Goal: Communication & Community: Answer question/provide support

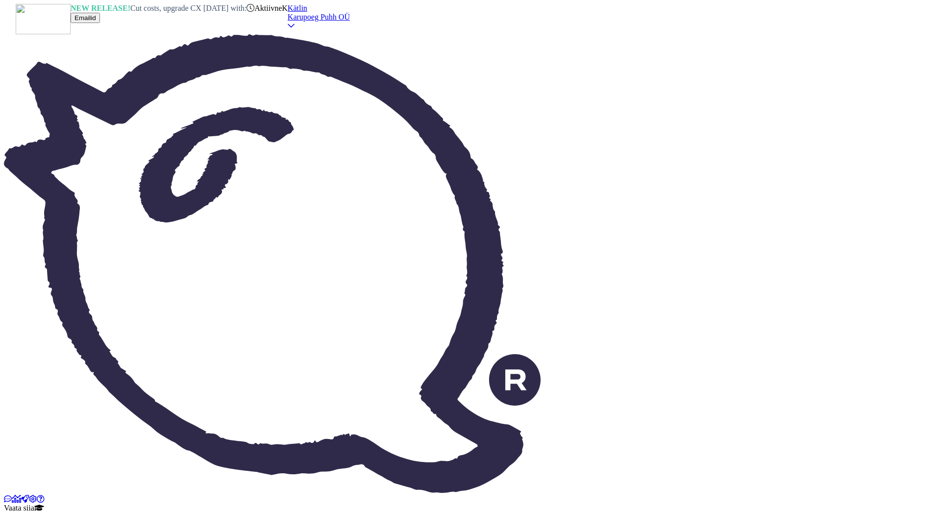
click at [29, 495] on icon at bounding box center [33, 499] width 8 height 8
click at [19, 495] on icon at bounding box center [16, 499] width 9 height 8
click at [22, 52] on img at bounding box center [272, 263] width 536 height 459
click at [21, 63] on img at bounding box center [272, 263] width 536 height 459
click at [12, 495] on icon at bounding box center [8, 499] width 8 height 8
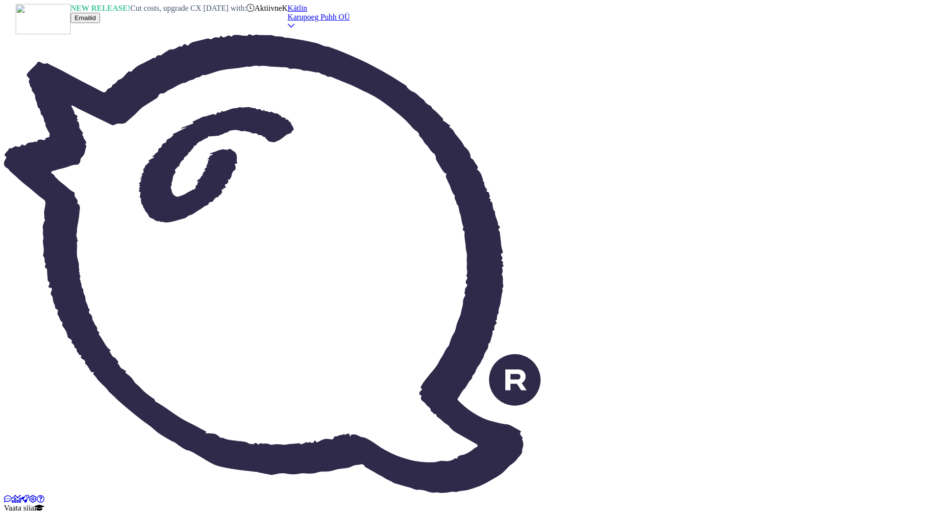
click at [18, 495] on icon at bounding box center [16, 499] width 9 height 8
click at [21, 495] on icon at bounding box center [25, 499] width 8 height 8
click at [29, 495] on icon at bounding box center [33, 499] width 8 height 8
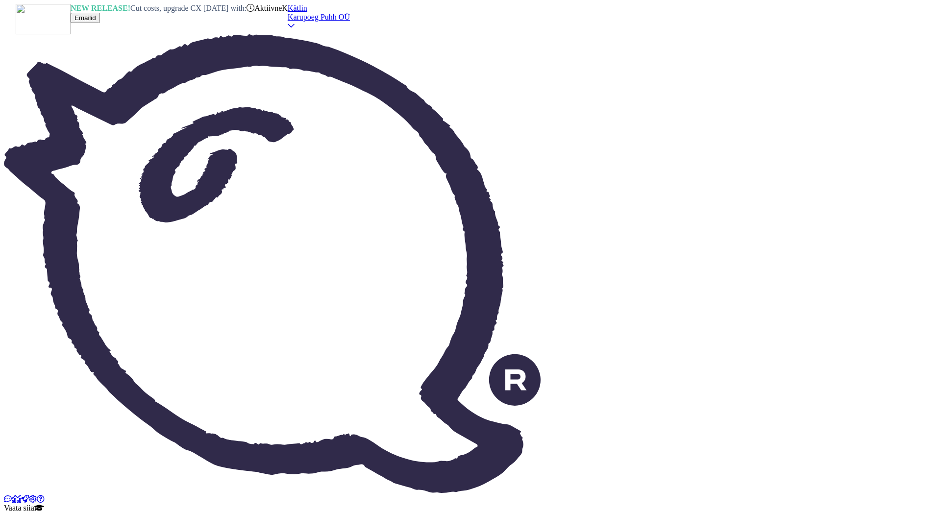
checkbox input "true"
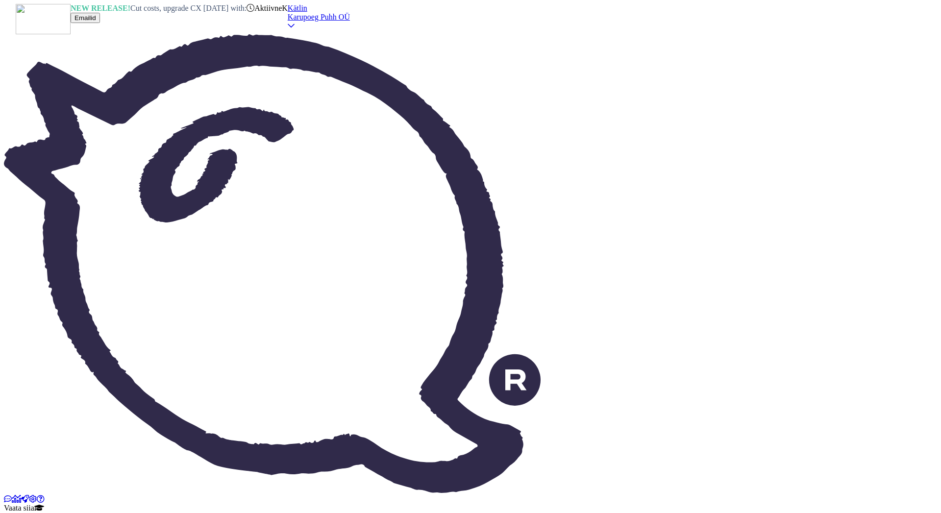
click at [14, 62] on img at bounding box center [272, 263] width 536 height 459
click at [12, 495] on icon at bounding box center [8, 499] width 8 height 8
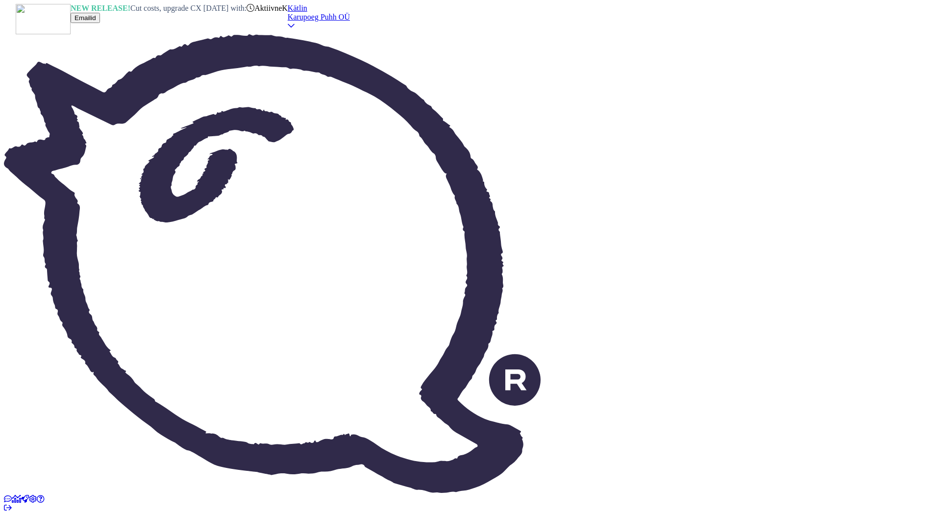
type textarea "Tere!"
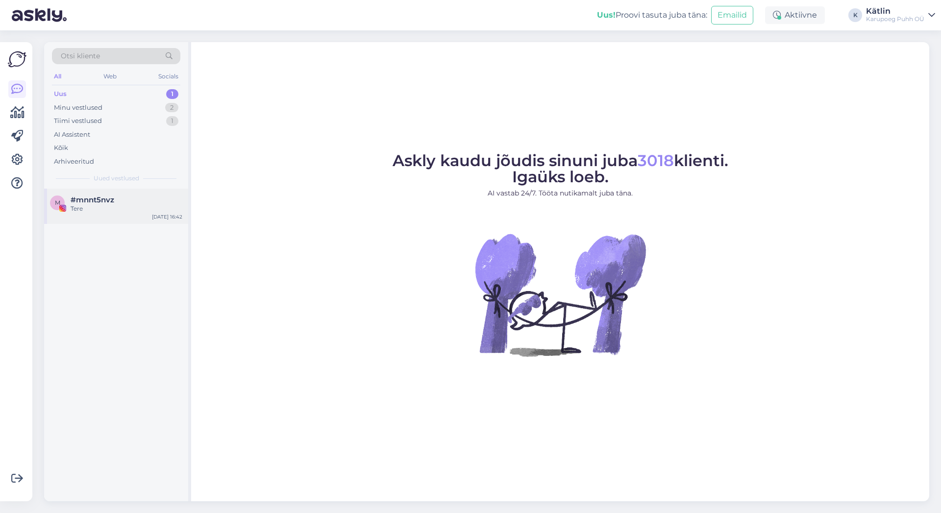
click at [101, 206] on div "Tere" at bounding box center [127, 208] width 112 height 9
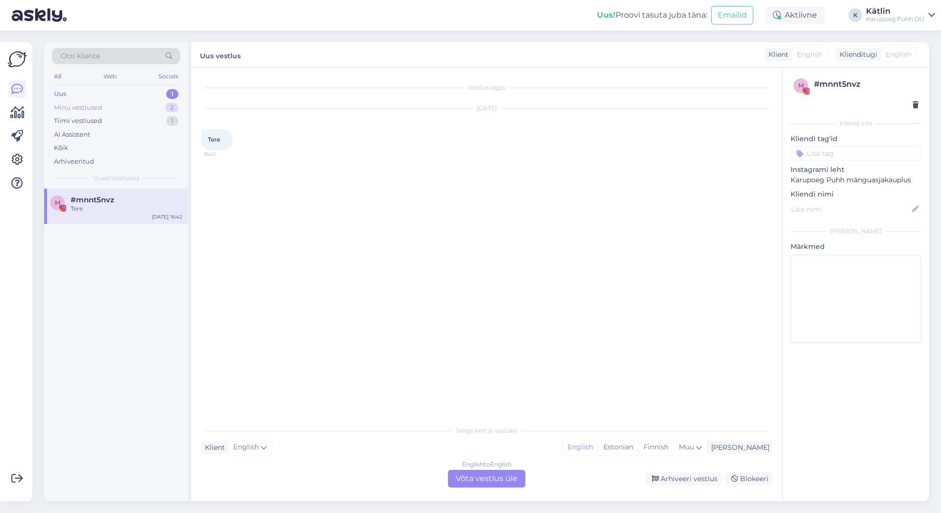
click at [93, 107] on div "Minu vestlused" at bounding box center [78, 108] width 48 height 10
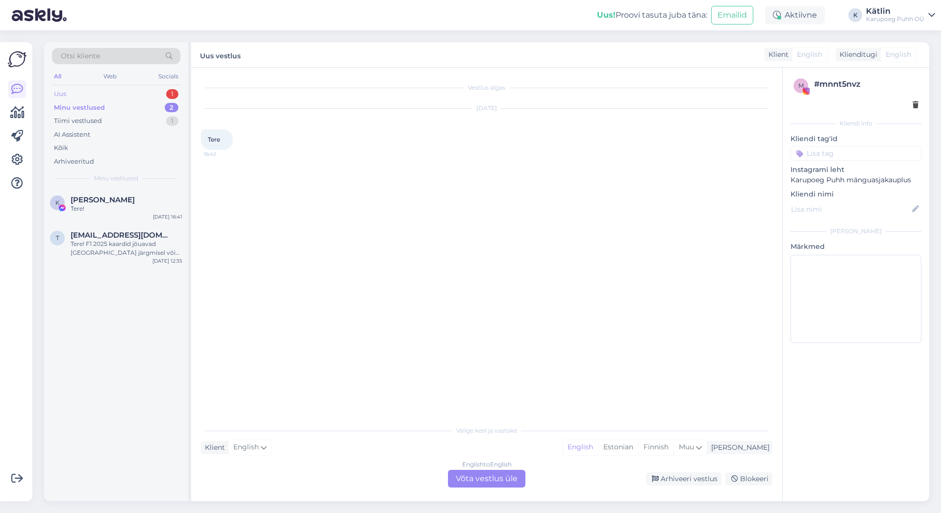
click at [115, 96] on div "Uus 1" at bounding box center [116, 94] width 128 height 14
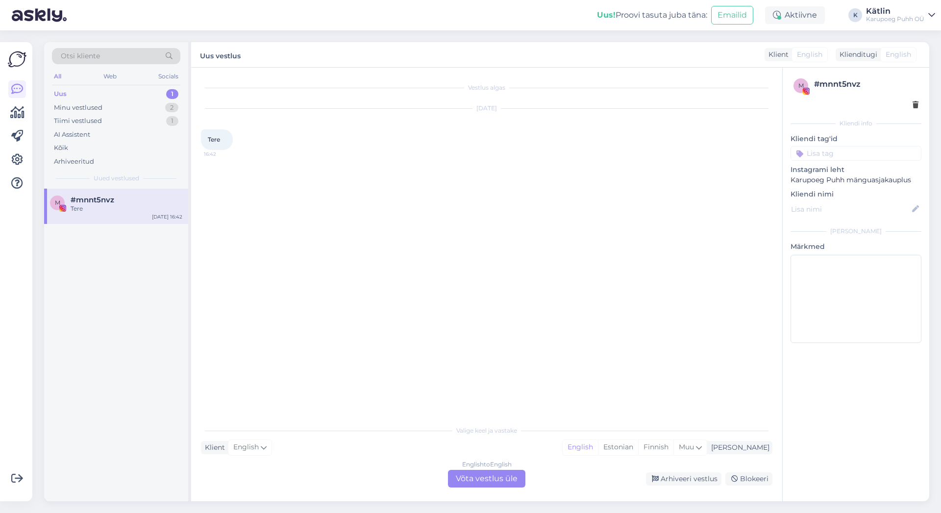
click at [478, 475] on div "English to English Võta vestlus üle" at bounding box center [486, 479] width 77 height 18
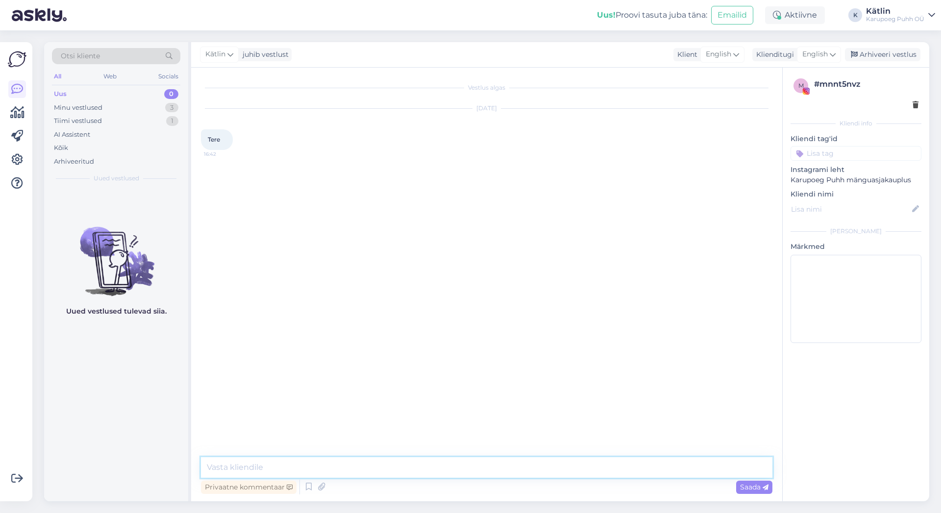
click at [476, 475] on textarea at bounding box center [486, 467] width 571 height 21
type textarea "tere"
click at [817, 195] on p "Kliendi nimi" at bounding box center [855, 194] width 131 height 10
click at [914, 209] on icon at bounding box center [915, 209] width 11 height 11
click at [180, 74] on div "Socials" at bounding box center [168, 76] width 24 height 13
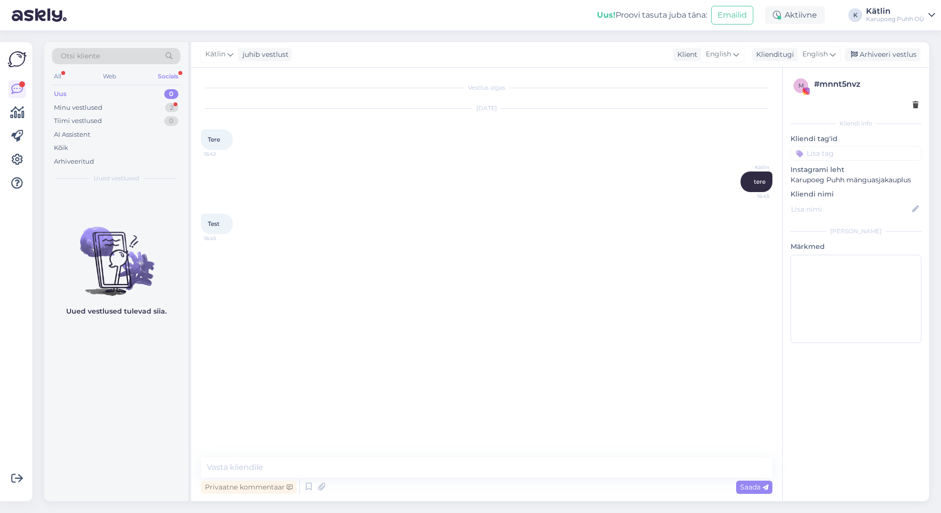
click at [179, 75] on div "Socials" at bounding box center [168, 76] width 24 height 13
click at [167, 106] on div "2" at bounding box center [171, 108] width 13 height 10
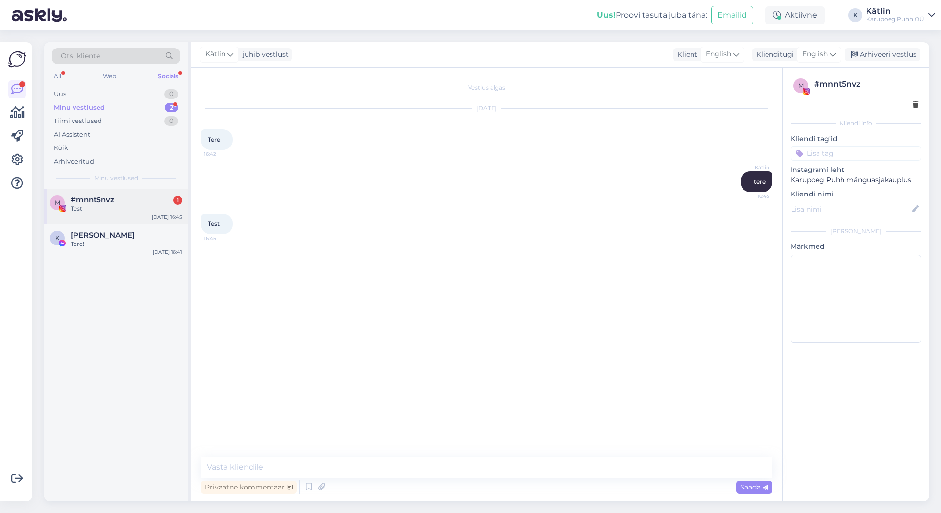
click at [145, 200] on div "#mnnt5nvz 1" at bounding box center [127, 199] width 112 height 9
click at [804, 88] on img at bounding box center [805, 91] width 7 height 7
click at [120, 243] on div "Tere!" at bounding box center [127, 244] width 112 height 9
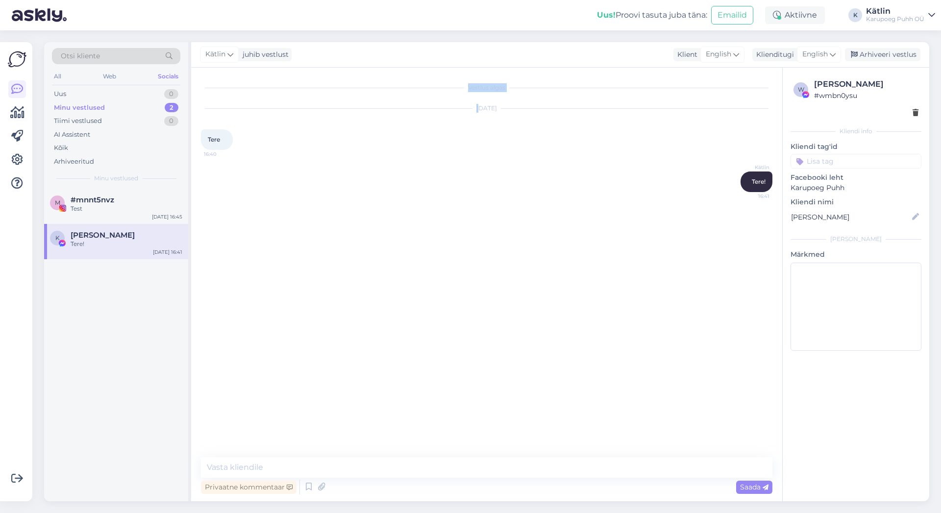
drag, startPoint x: 109, startPoint y: 208, endPoint x: 525, endPoint y: 145, distance: 421.2
click at [182, 204] on div "Test" at bounding box center [127, 208] width 112 height 9
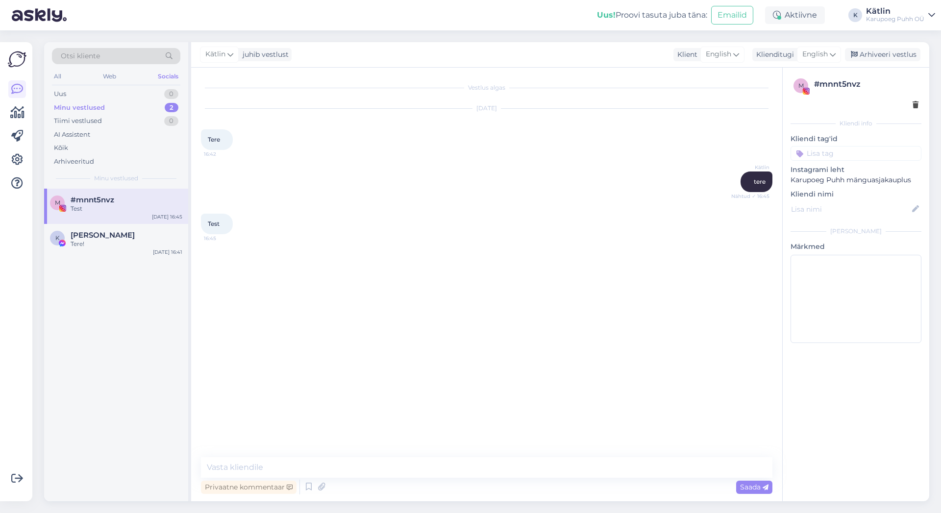
click at [93, 212] on div "Test" at bounding box center [127, 208] width 112 height 9
click at [103, 237] on span "[PERSON_NAME]" at bounding box center [103, 235] width 64 height 9
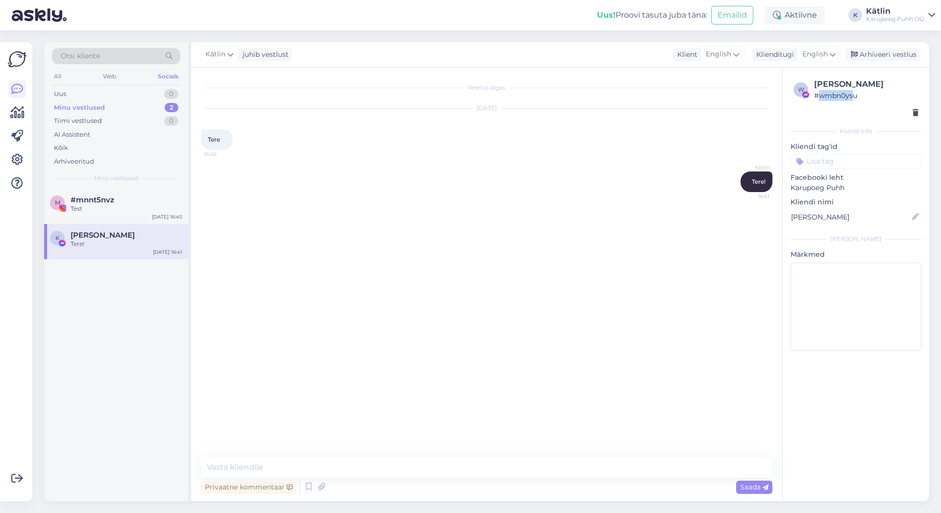
drag, startPoint x: 817, startPoint y: 99, endPoint x: 854, endPoint y: 98, distance: 37.2
click at [854, 98] on div "# wmbn0ysu" at bounding box center [866, 95] width 104 height 11
click at [107, 200] on span "#mnnt5nvz" at bounding box center [93, 199] width 44 height 9
